Goal: Task Accomplishment & Management: Manage account settings

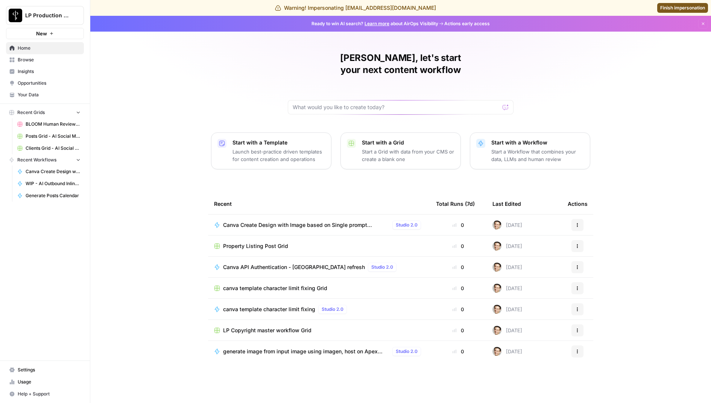
click at [41, 57] on span "Browse" at bounding box center [49, 59] width 63 height 7
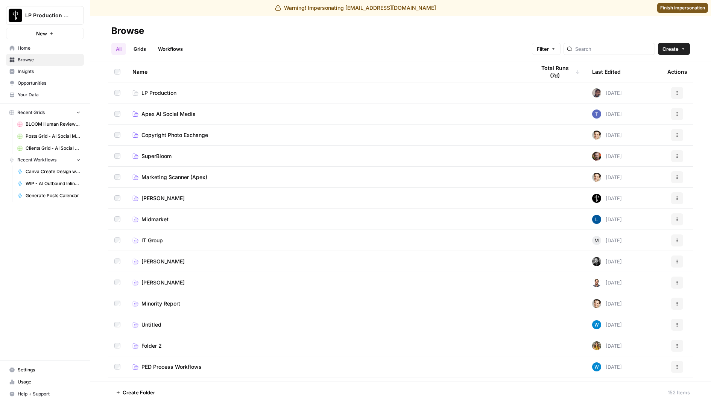
click at [60, 371] on span "Settings" at bounding box center [49, 370] width 63 height 7
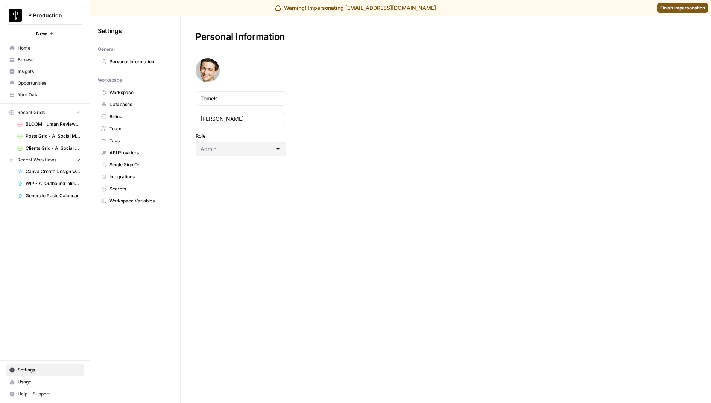
click at [131, 128] on span "Team" at bounding box center [140, 128] width 60 height 7
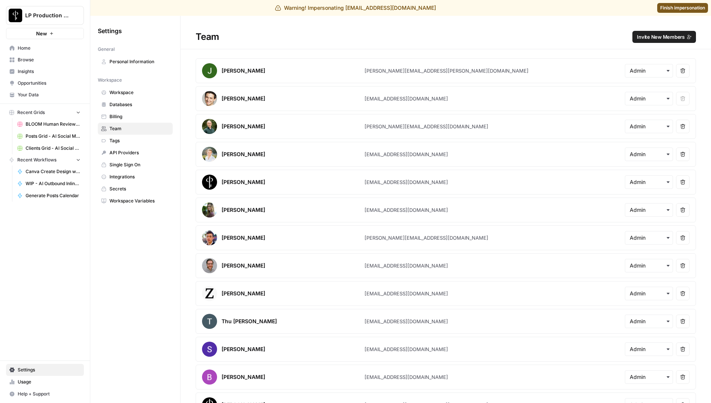
click at [674, 37] on span "Invite New Members" at bounding box center [661, 37] width 48 height 8
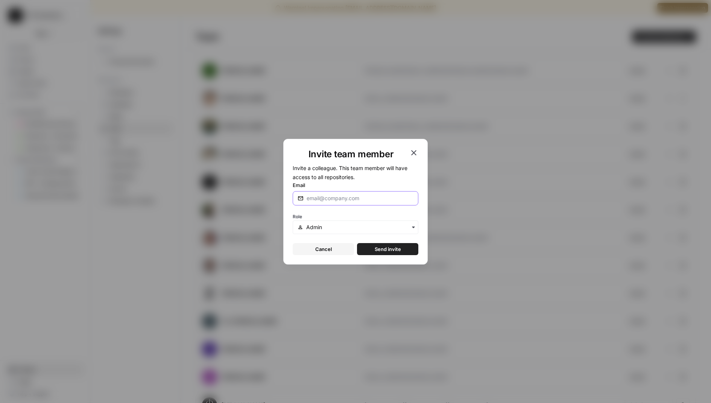
click at [374, 198] on input "Email" at bounding box center [360, 199] width 107 height 8
type input "[EMAIL_ADDRESS][DOMAIN_NAME]"
click at [412, 250] on button "Send invite" at bounding box center [387, 249] width 61 height 12
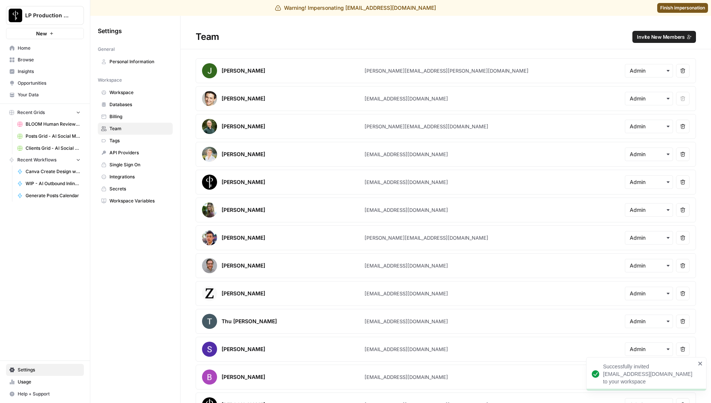
click at [663, 34] on span "Invite New Members" at bounding box center [661, 37] width 48 height 8
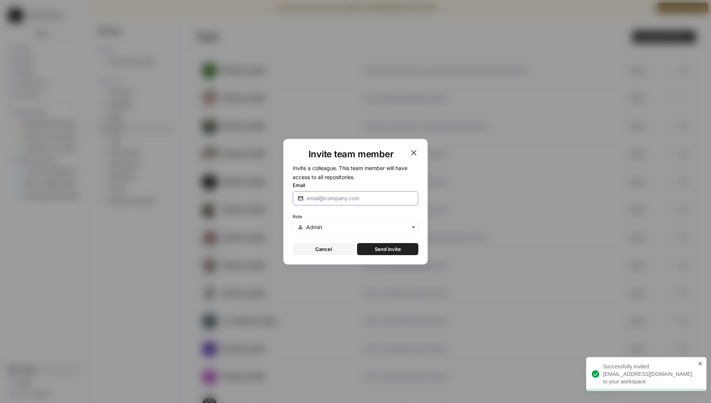
click at [364, 198] on input "Email" at bounding box center [360, 199] width 107 height 8
type input "[PERSON_NAME][EMAIL_ADDRESS][DOMAIN_NAME]"
click at [380, 247] on span "Send invite" at bounding box center [388, 249] width 26 height 8
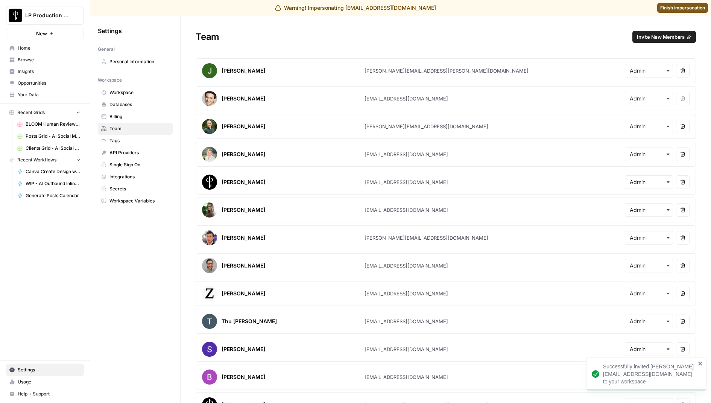
click at [658, 38] on span "Invite New Members" at bounding box center [661, 37] width 48 height 8
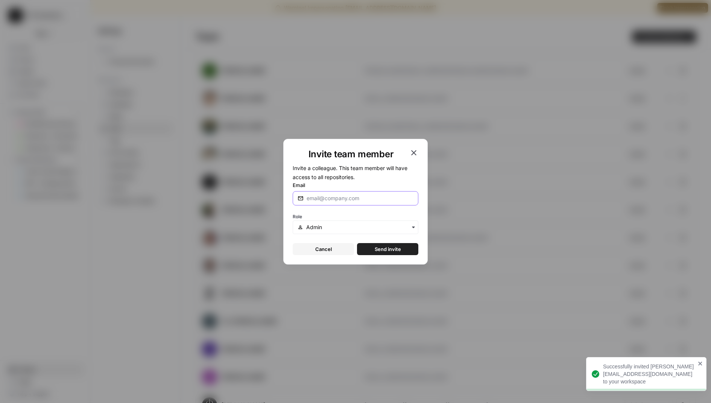
click at [372, 200] on input "Email" at bounding box center [360, 199] width 107 height 8
type input "[PERSON_NAME][EMAIL_ADDRESS][DOMAIN_NAME]"
click at [366, 249] on button "Send invite" at bounding box center [387, 249] width 61 height 12
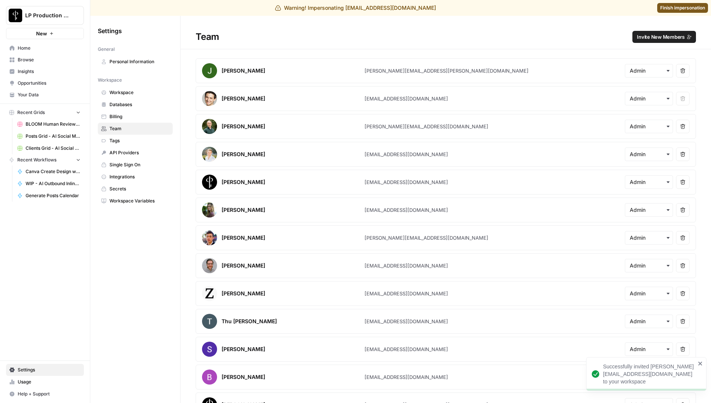
click at [665, 8] on span "Finish impersonation" at bounding box center [683, 8] width 45 height 7
